Goal: Task Accomplishment & Management: Complete application form

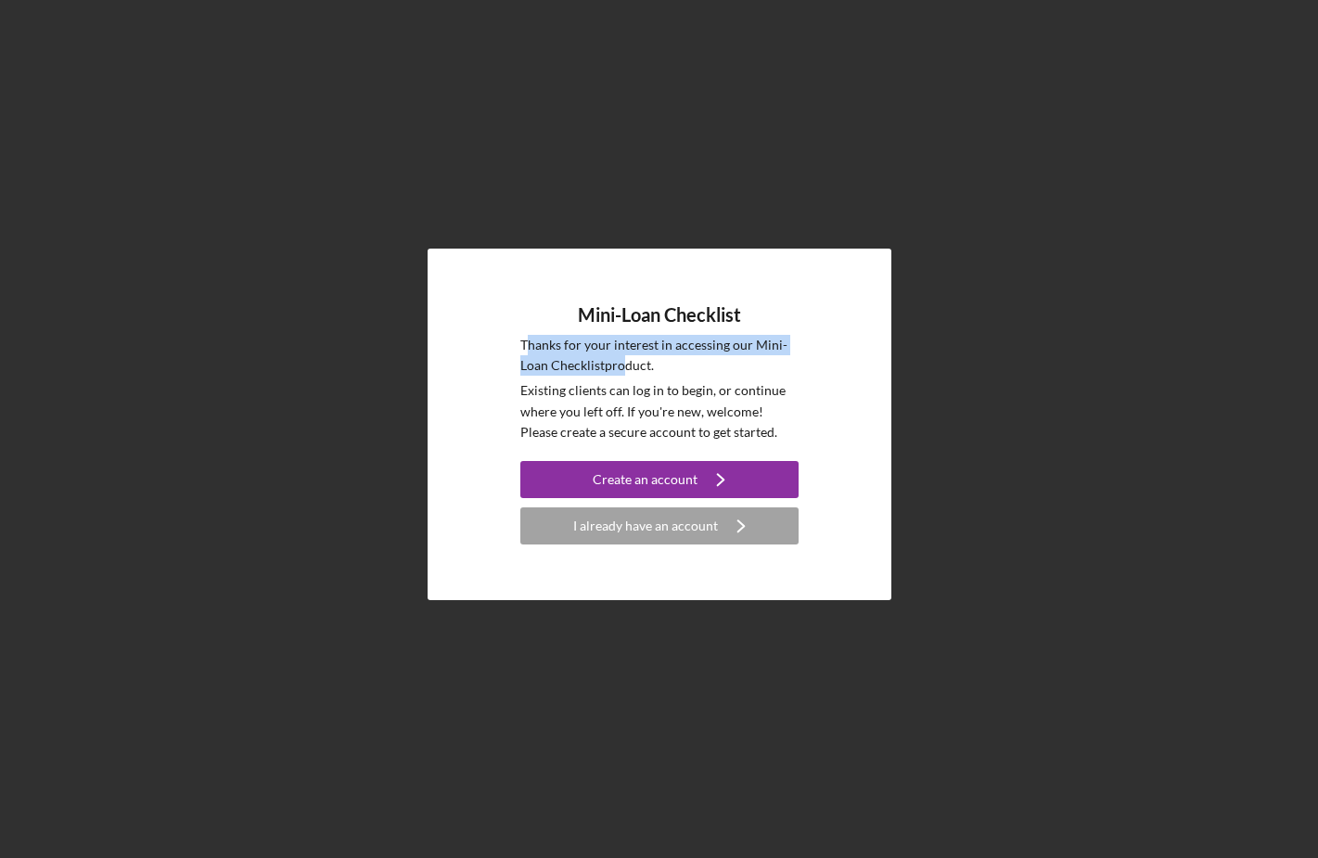
drag, startPoint x: 527, startPoint y: 353, endPoint x: 620, endPoint y: 372, distance: 94.8
click at [620, 372] on p "Thanks for your interest in accessing our Mini-Loan Checklist product." at bounding box center [659, 356] width 278 height 42
click at [532, 400] on p "Existing clients can log in to begin, or continue where you left off. If you're…" at bounding box center [659, 411] width 278 height 62
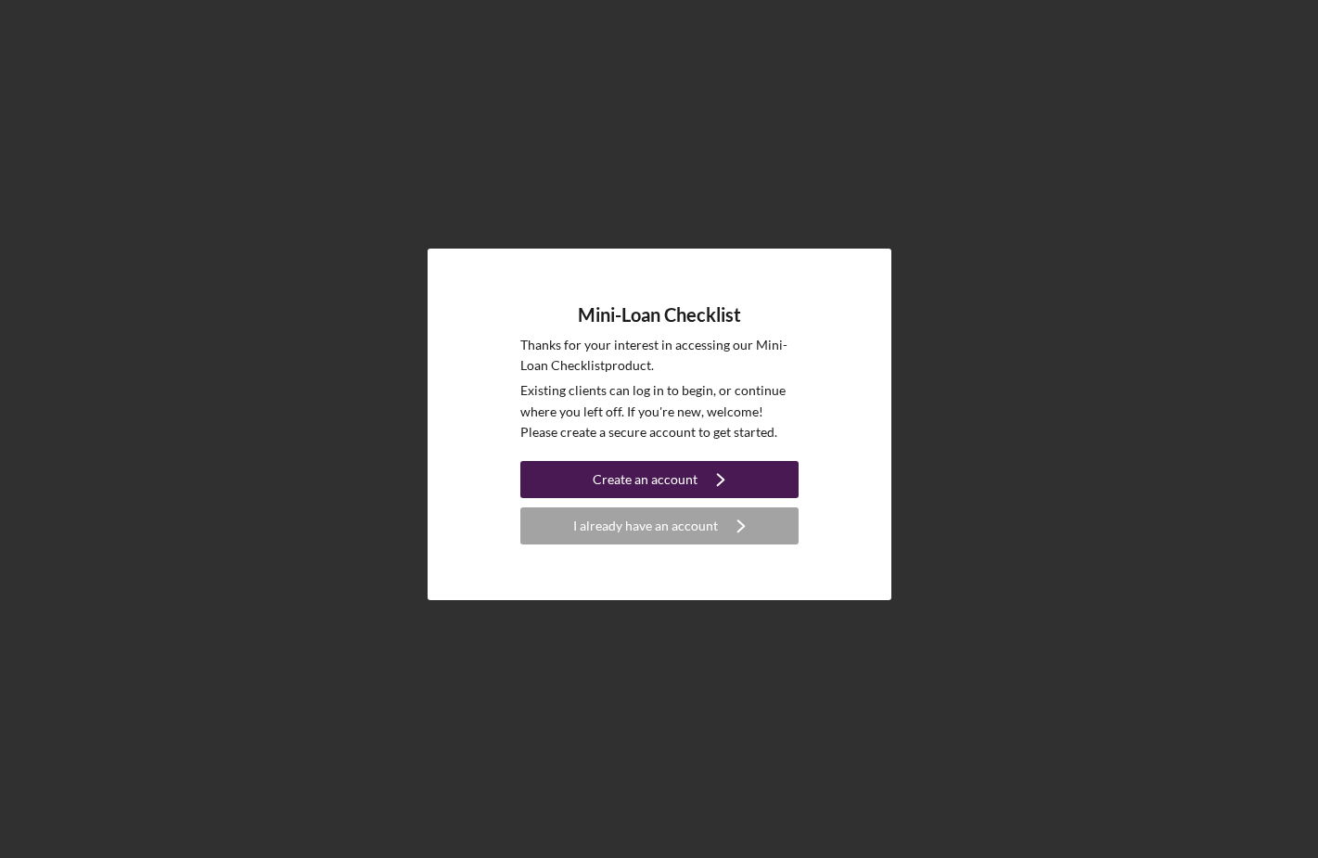
click at [635, 480] on div "Create an account" at bounding box center [645, 479] width 105 height 37
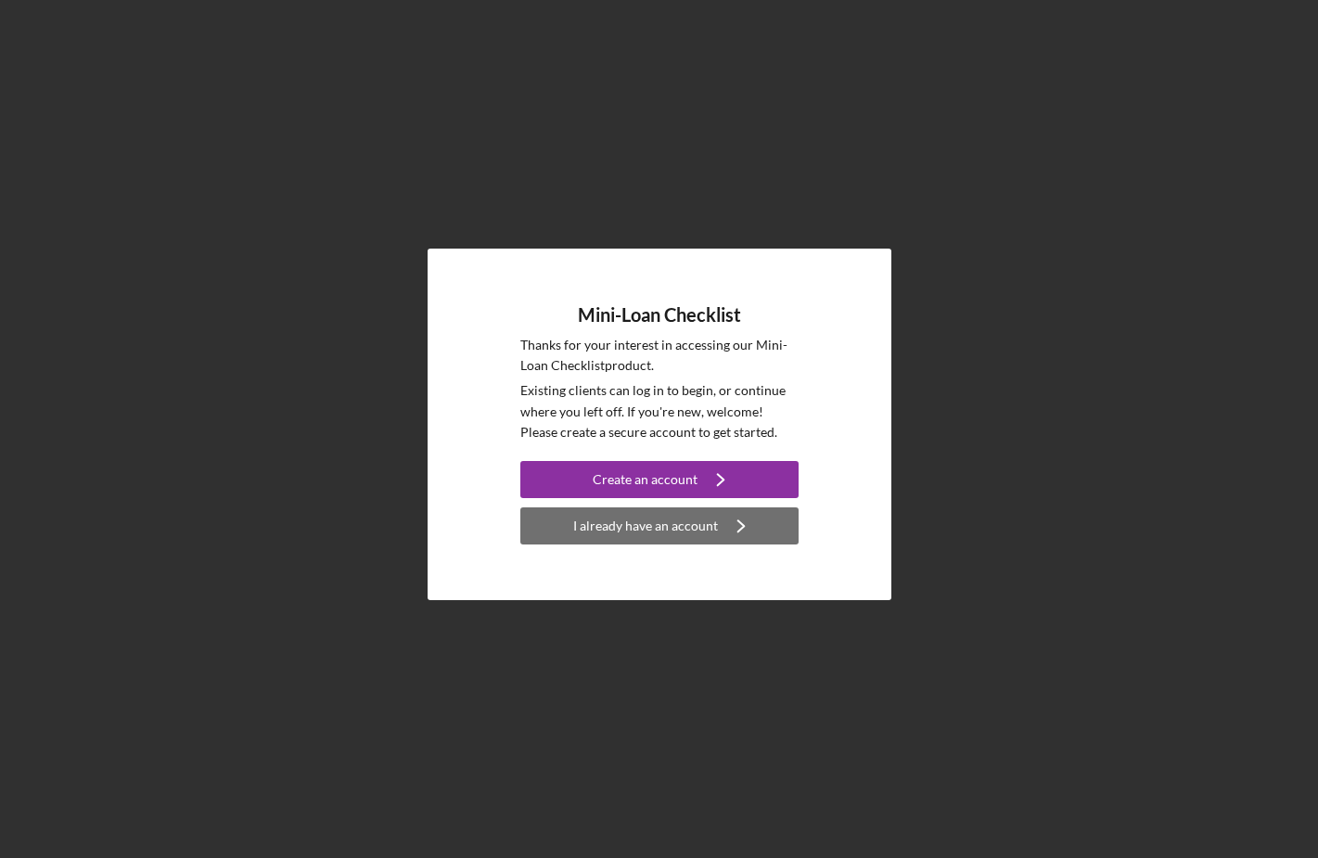
click at [678, 524] on div "I already have an account" at bounding box center [645, 525] width 145 height 37
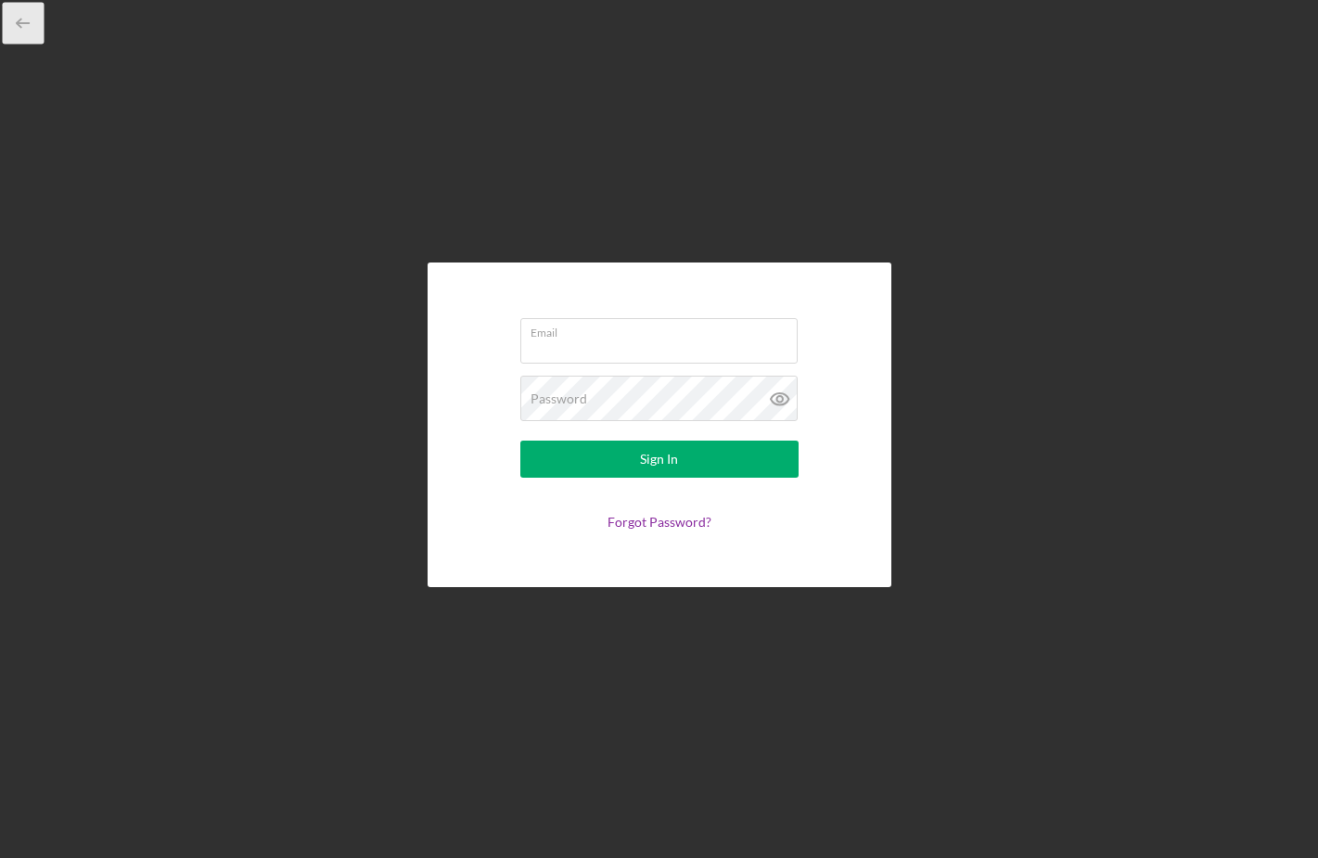
click at [21, 25] on icon "button" at bounding box center [24, 24] width 42 height 42
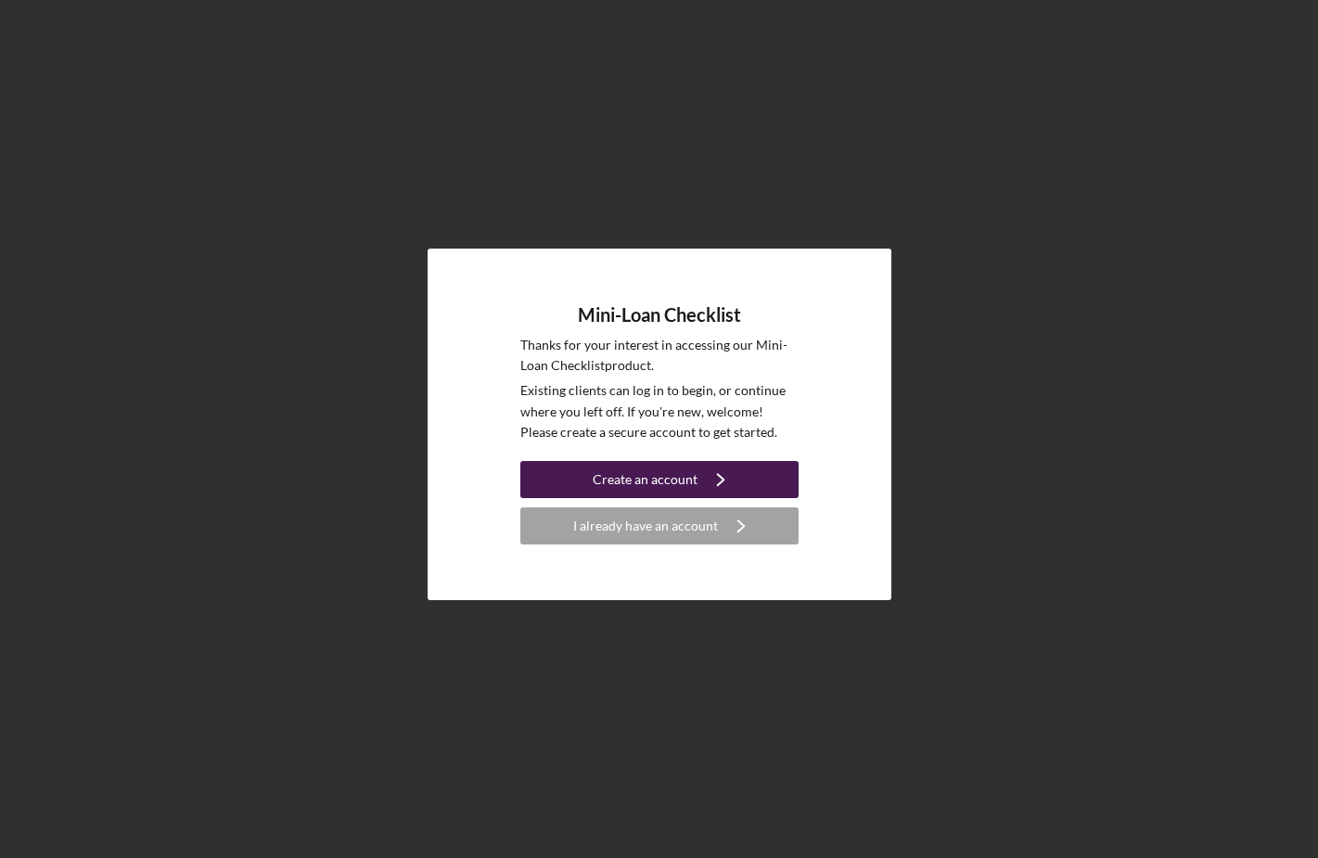
click at [682, 486] on div "Create an account" at bounding box center [645, 479] width 105 height 37
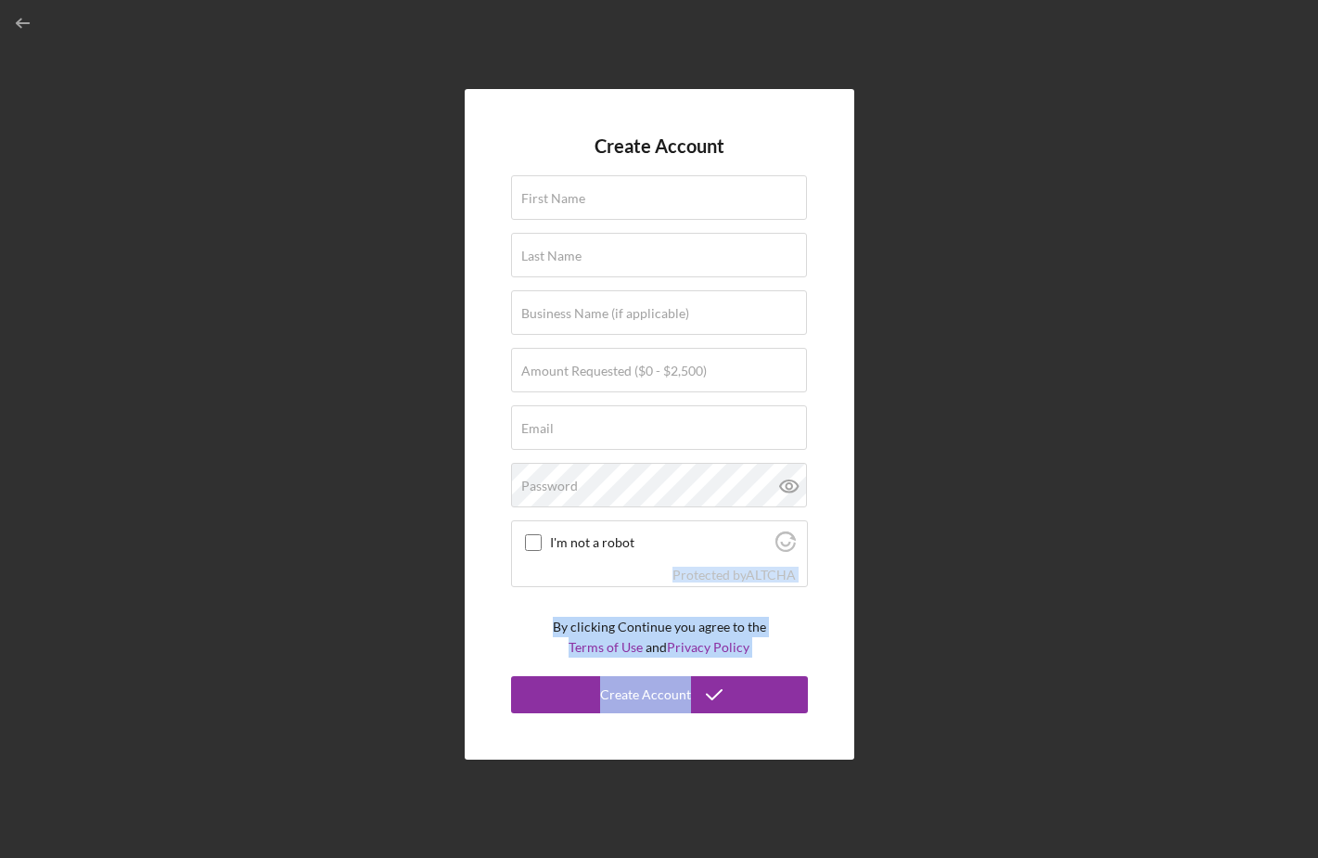
drag, startPoint x: 167, startPoint y: 603, endPoint x: 831, endPoint y: 827, distance: 700.9
click at [822, 832] on div "Create Account First Name Last Name Business Name (if applicable) Amount Reques…" at bounding box center [659, 424] width 1300 height 849
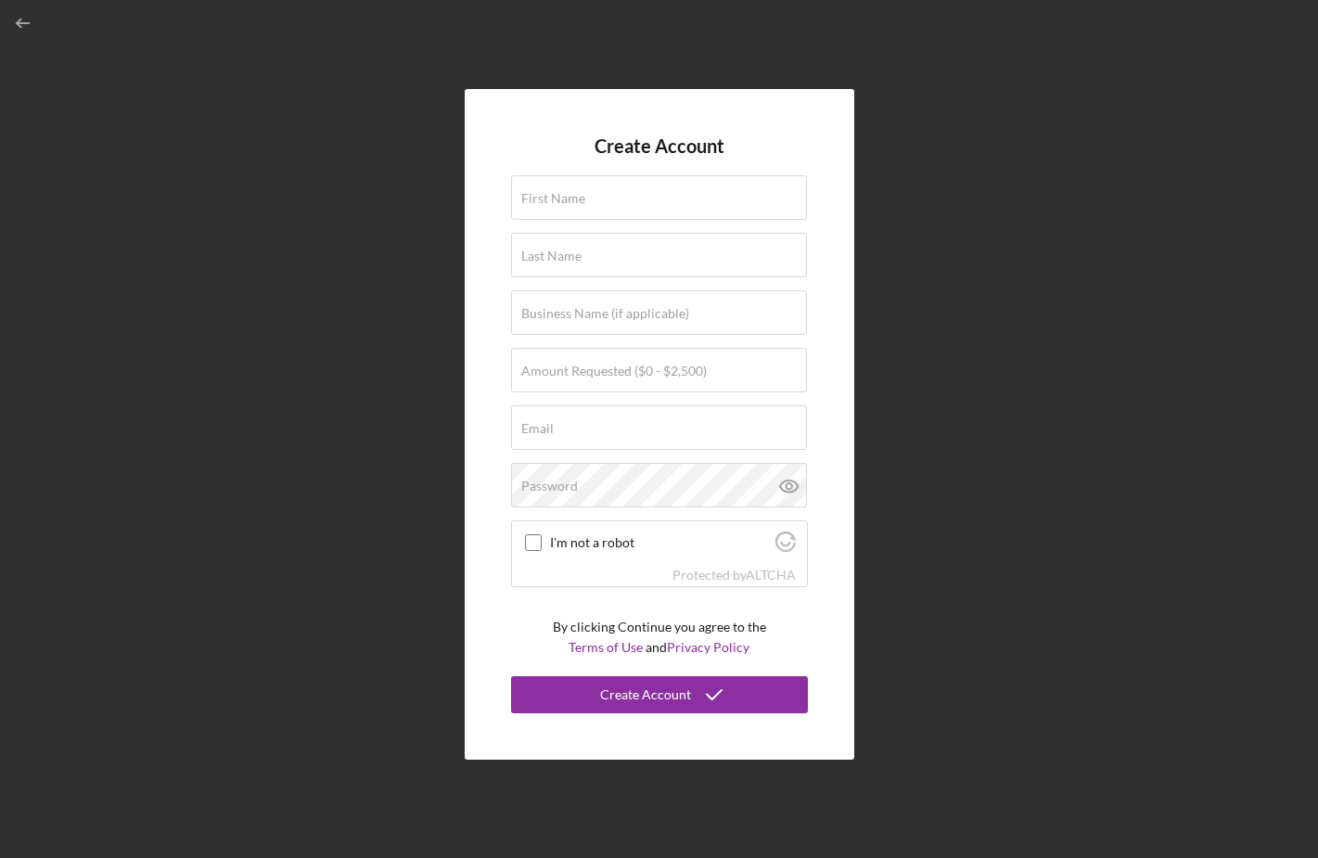
click at [918, 811] on div "Create Account First Name Last Name Business Name (if applicable) Amount Reques…" at bounding box center [659, 424] width 1300 height 849
